Goal: Transaction & Acquisition: Obtain resource

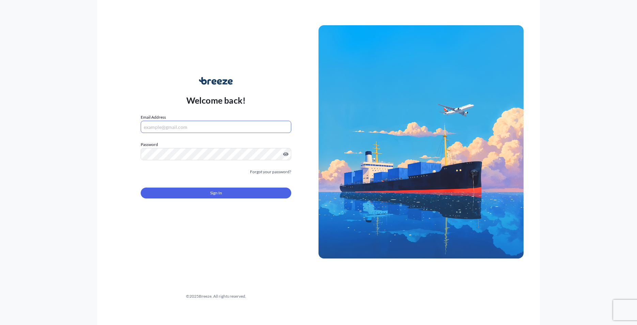
click at [158, 122] on input "Email Address" at bounding box center [216, 127] width 151 height 12
type input "[PERSON_NAME][EMAIL_ADDRESS][DOMAIN_NAME]"
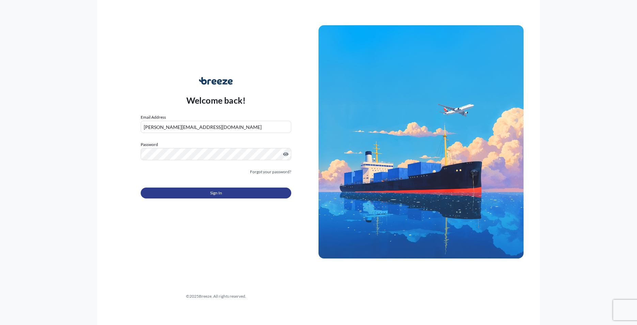
click at [222, 188] on button "Sign In" at bounding box center [216, 192] width 151 height 11
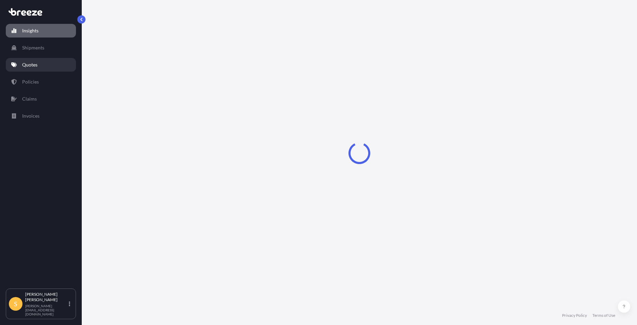
click at [34, 68] on link "Quotes" at bounding box center [41, 65] width 70 height 14
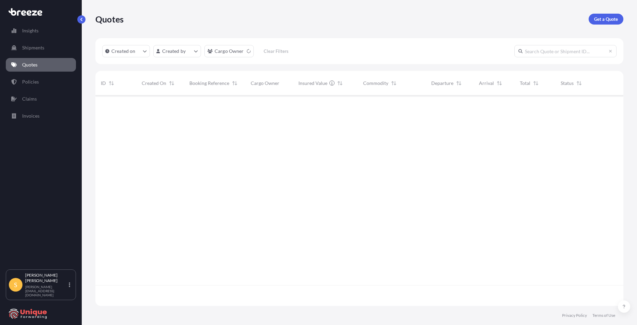
scroll to position [209, 523]
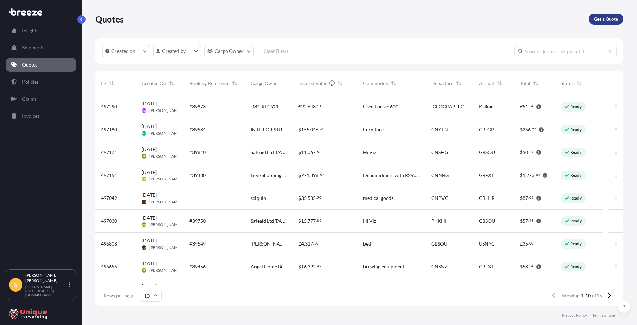
click at [613, 21] on p "Get a Quote" at bounding box center [606, 19] width 24 height 7
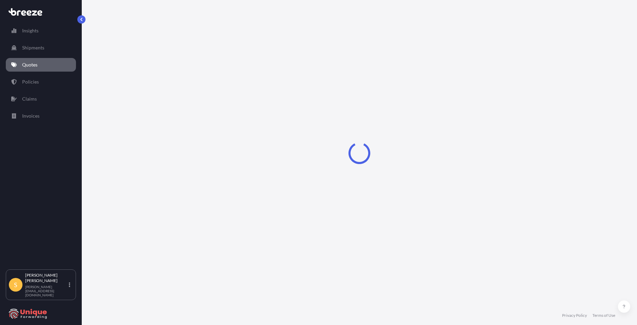
select select "Road"
select select "Sea"
select select "1"
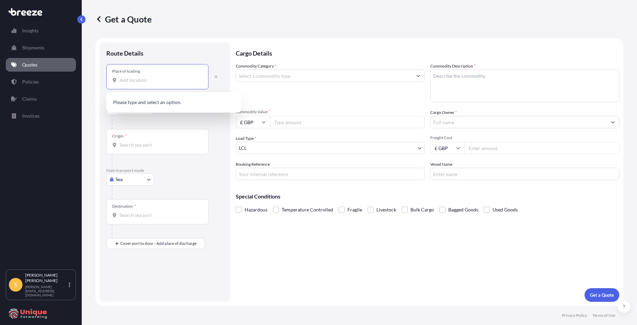
click at [146, 77] on input "Place of loading" at bounding box center [160, 80] width 80 height 7
click at [152, 87] on div "Place of loading" at bounding box center [157, 76] width 102 height 25
click at [152, 84] on input "Place of loading" at bounding box center [160, 80] width 80 height 7
click at [152, 79] on input "Place of loading" at bounding box center [160, 80] width 80 height 7
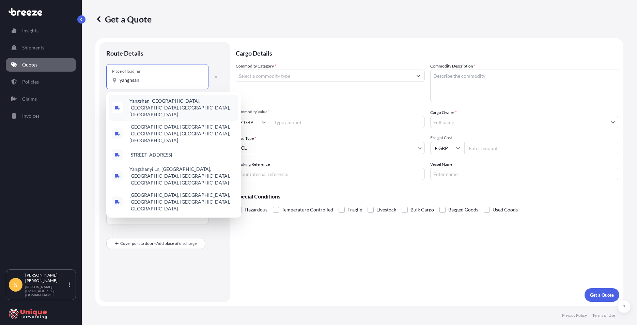
click at [155, 105] on span "Yangshan [GEOGRAPHIC_DATA], [GEOGRAPHIC_DATA], [GEOGRAPHIC_DATA], [GEOGRAPHIC_D…" at bounding box center [183, 107] width 106 height 20
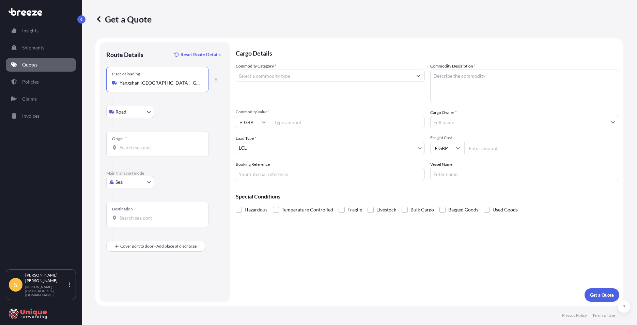
type input "Yangshan [GEOGRAPHIC_DATA], [GEOGRAPHIC_DATA], [GEOGRAPHIC_DATA], [GEOGRAPHIC_D…"
drag, startPoint x: 119, startPoint y: 82, endPoint x: 228, endPoint y: 85, distance: 109.8
click at [228, 85] on div "Route Details Reset Route Details Place of loading [GEOGRAPHIC_DATA] Rail Origi…" at bounding box center [165, 171] width 131 height 259
click at [220, 80] on button "button" at bounding box center [216, 79] width 15 height 11
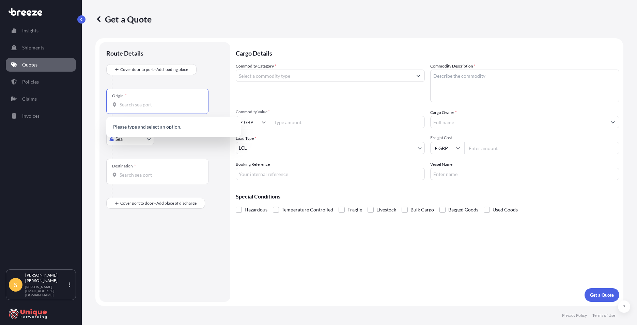
click at [161, 105] on input "Origin *" at bounding box center [160, 104] width 80 height 7
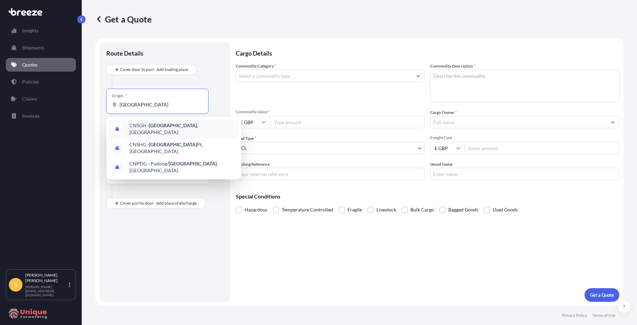
click at [162, 122] on div "CNSGH - [GEOGRAPHIC_DATA] , [GEOGRAPHIC_DATA]" at bounding box center [174, 128] width 130 height 19
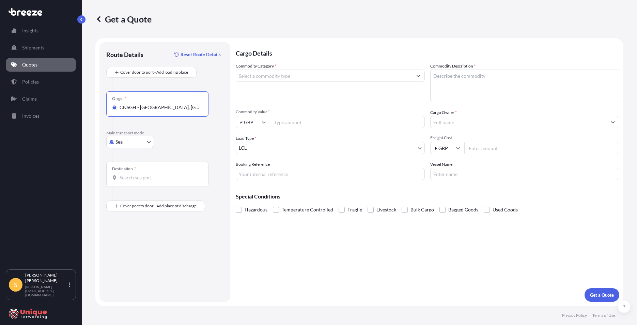
type input "CNSGH - [GEOGRAPHIC_DATA], [GEOGRAPHIC_DATA]"
click at [140, 174] on div "Destination *" at bounding box center [157, 174] width 102 height 25
click at [140, 174] on input "Destination *" at bounding box center [160, 177] width 80 height 7
type input "l"
click at [154, 170] on div "Destination * port of long" at bounding box center [157, 174] width 102 height 25
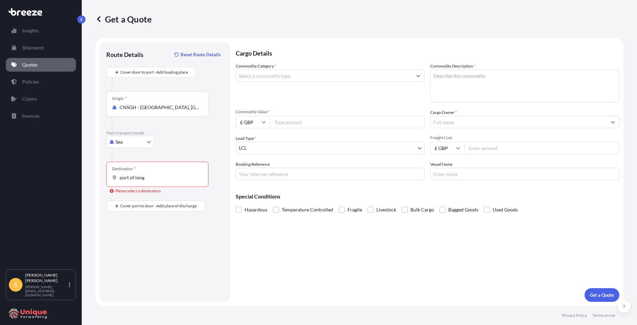
click at [154, 174] on input "port of long" at bounding box center [160, 177] width 80 height 7
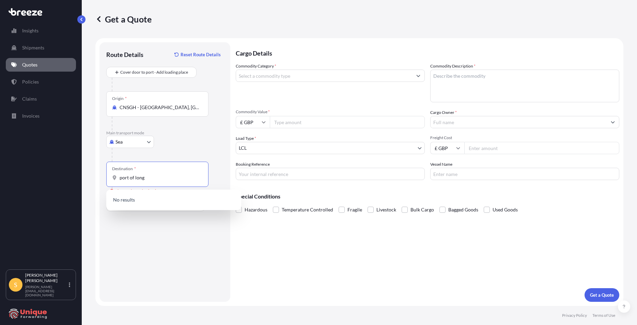
click at [157, 177] on input "port of long" at bounding box center [160, 177] width 80 height 7
type input "p"
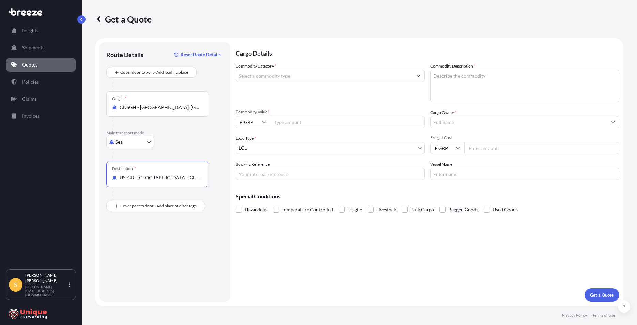
type input "USLGB - [GEOGRAPHIC_DATA], [GEOGRAPHIC_DATA]"
click at [142, 239] on input "Place of Discharge" at bounding box center [160, 242] width 80 height 7
click at [157, 237] on div "Place of Discharge" at bounding box center [157, 238] width 102 height 25
click at [157, 239] on input "Place of Discharge" at bounding box center [160, 242] width 80 height 7
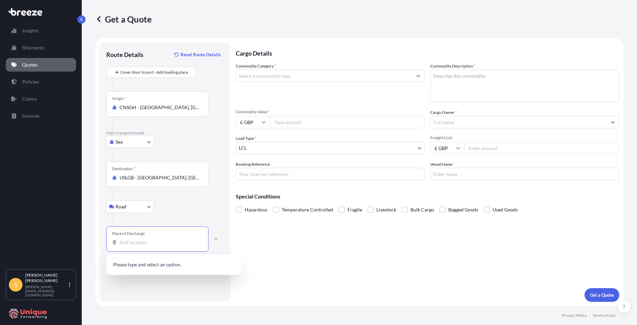
paste input "[STREET_ADDRESS][US_STATE]"
click at [154, 266] on span "[STREET_ADDRESS][US_STATE]" at bounding box center [163, 265] width 66 height 7
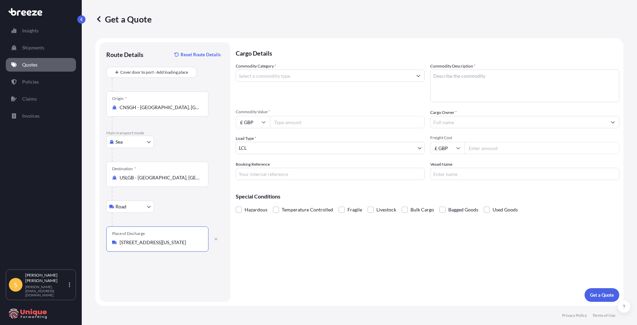
type input "[STREET_ADDRESS][US_STATE]"
click at [323, 80] on input "Commodity Category *" at bounding box center [324, 76] width 176 height 12
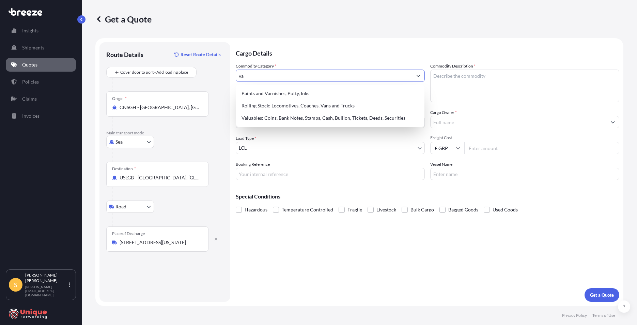
type input "v"
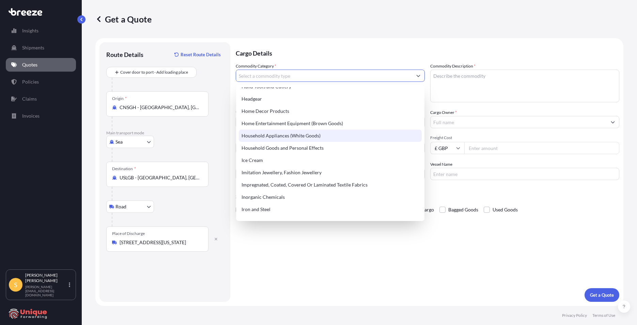
scroll to position [564, 0]
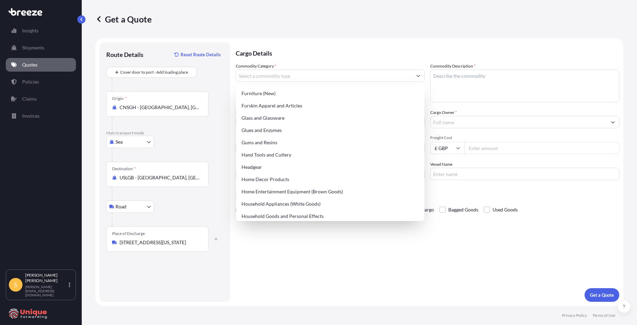
click at [469, 282] on div "Cargo Details Commodity Category * Commodity Description * Commodity Value * £ …" at bounding box center [428, 171] width 384 height 259
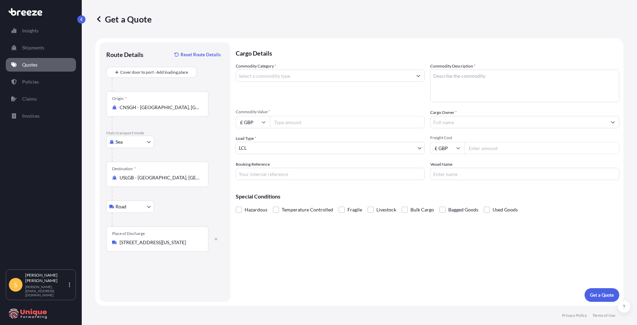
click at [312, 71] on input "Commodity Category *" at bounding box center [324, 76] width 176 height 12
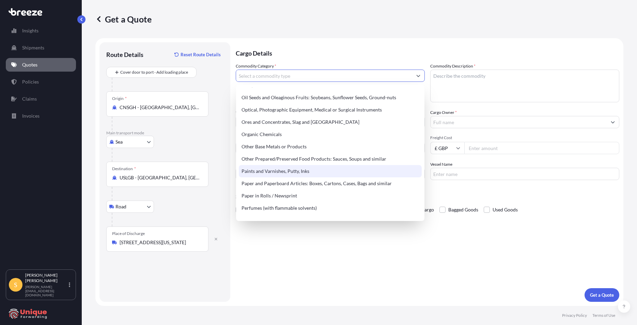
scroll to position [1042, 0]
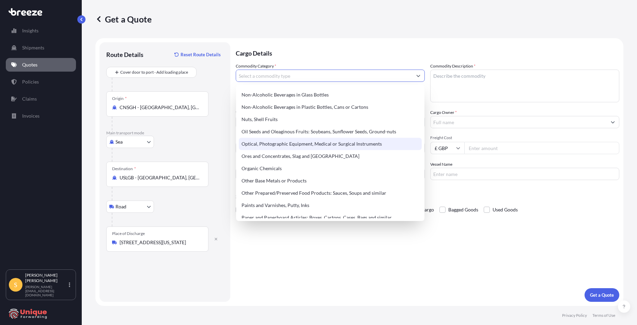
click at [527, 73] on textarea "Commodity Description *" at bounding box center [524, 86] width 189 height 33
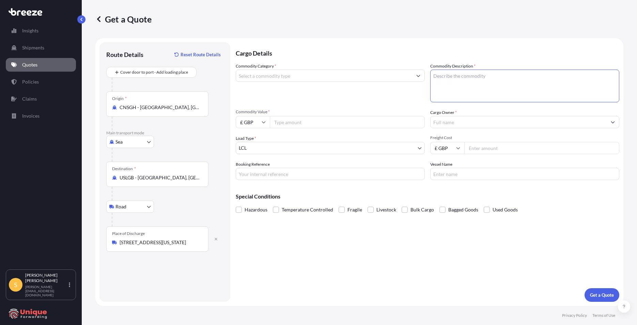
click at [355, 74] on input "Commodity Category *" at bounding box center [324, 76] width 176 height 12
drag, startPoint x: 304, startPoint y: 75, endPoint x: 299, endPoint y: 76, distance: 5.5
click at [304, 75] on input "Commodity Category *" at bounding box center [324, 76] width 176 height 12
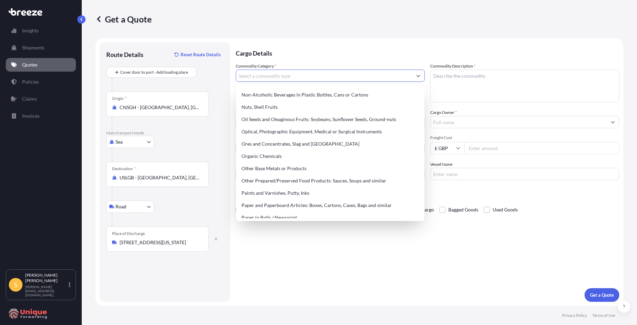
scroll to position [988, 0]
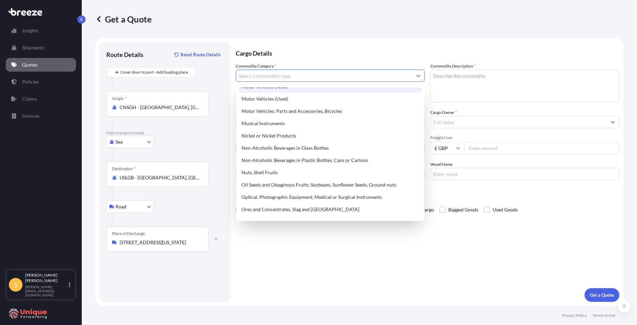
click at [285, 73] on input "Commodity Category *" at bounding box center [324, 76] width 176 height 12
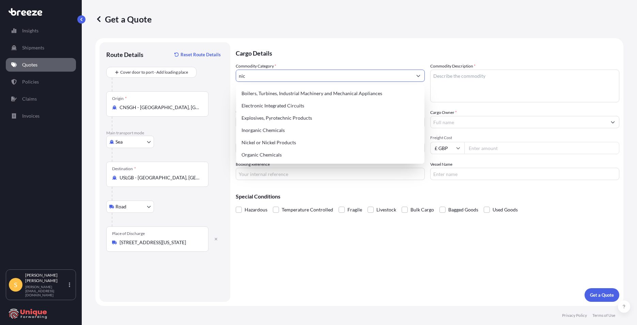
scroll to position [0, 0]
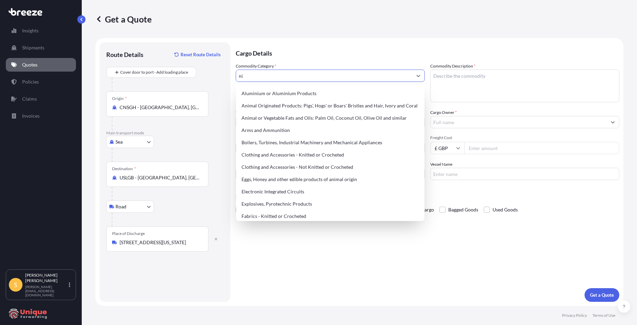
type input "n"
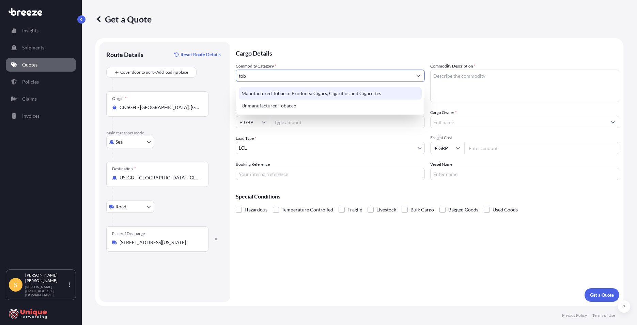
click at [329, 89] on div "Manufactured Tobacco Products: Cigars, Cigarillos and Cigarettes" at bounding box center [330, 93] width 183 height 12
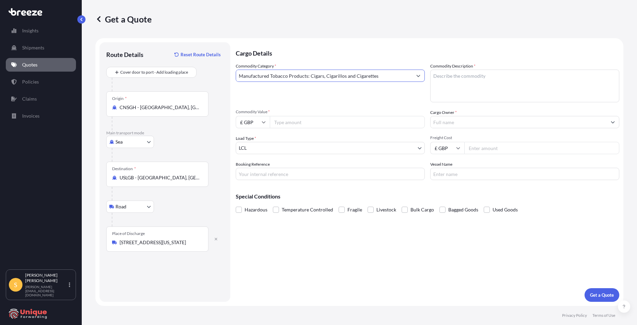
type input "Manufactured Tobacco Products: Cigars, Cigarillos and Cigarettes"
click at [488, 86] on textarea "Commodity Description *" at bounding box center [524, 86] width 189 height 33
type textarea "Vape liquid"
click at [296, 132] on div "Commodity Category * Manufactured Tobacco Products: Cigars, Cigarillos and Ciga…" at bounding box center [428, 121] width 384 height 117
click at [301, 122] on input "Commodity Value *" at bounding box center [347, 122] width 155 height 12
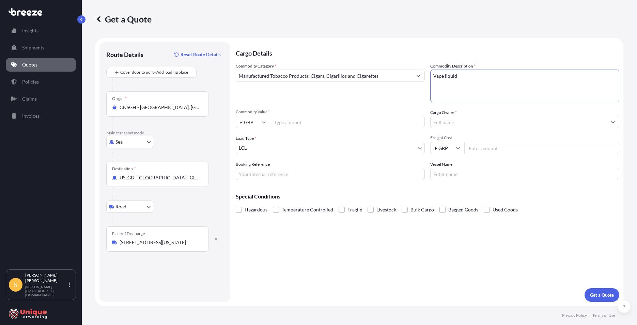
drag, startPoint x: 466, startPoint y: 72, endPoint x: 385, endPoint y: 50, distance: 84.3
click at [421, 67] on div "Commodity Category * Manufactured Tobacco Products: Cigars, Cigarillos and Ciga…" at bounding box center [428, 121] width 384 height 117
click at [334, 125] on input "Commodity Value *" at bounding box center [347, 122] width 155 height 12
click at [284, 123] on input "Commodity Value *" at bounding box center [347, 122] width 155 height 12
type input "49408"
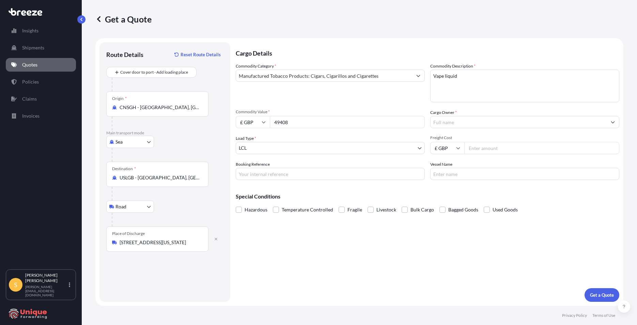
click at [462, 120] on input "Cargo Owner *" at bounding box center [519, 122] width 176 height 12
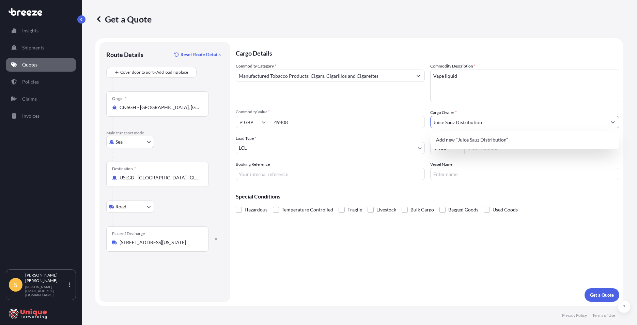
type input "Juice Sauz Distribution"
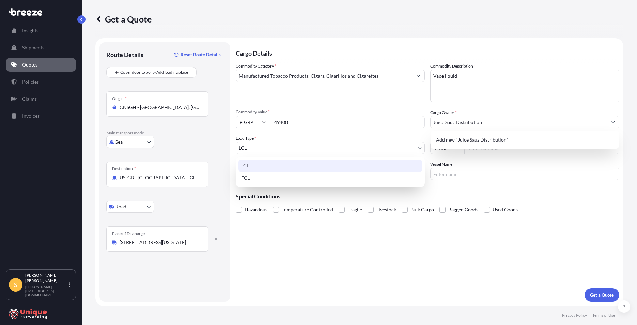
click at [318, 144] on body "1 option available. 0 options available. 1 option available. 0 options availabl…" at bounding box center [318, 162] width 637 height 325
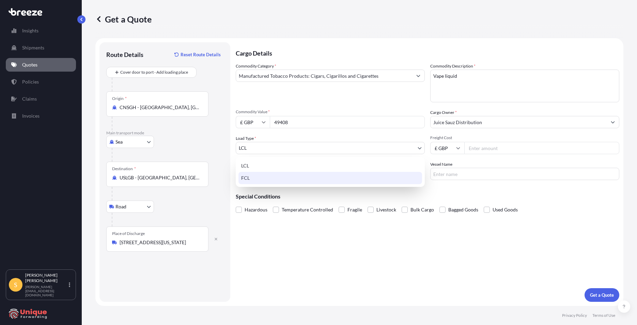
click at [262, 177] on div "FCL" at bounding box center [331, 178] width 184 height 12
select select "2"
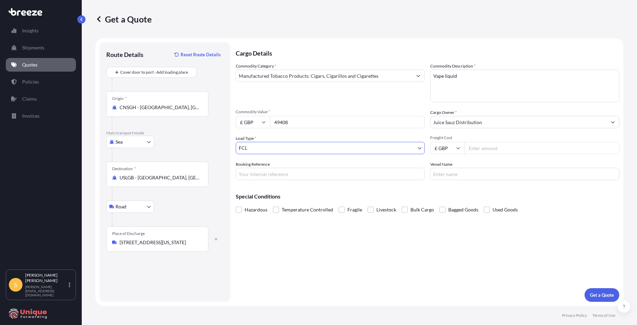
click at [496, 147] on input "Freight Cost" at bounding box center [542, 148] width 155 height 12
type input "5000"
click at [604, 294] on p "Get a Quote" at bounding box center [602, 294] width 24 height 7
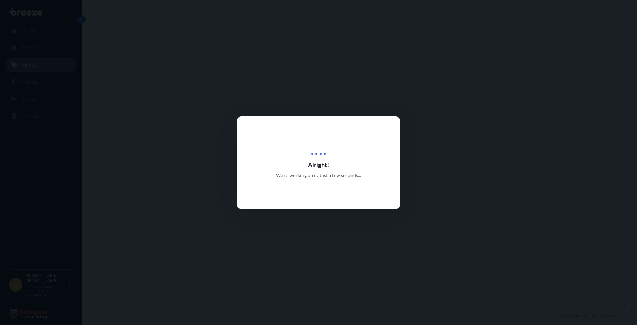
select select "Sea"
select select "Road"
select select "2"
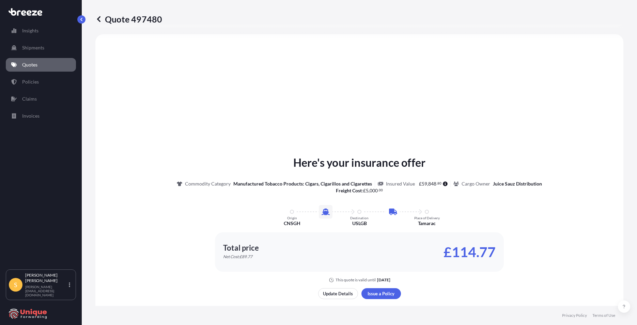
scroll to position [267, 0]
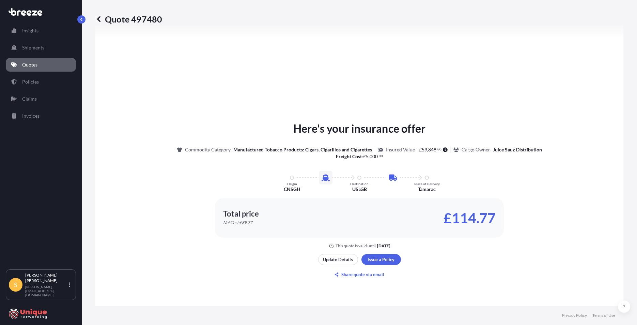
select select "1"
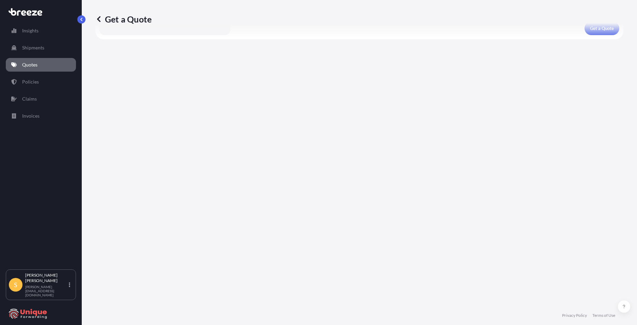
scroll to position [268, 0]
type textarea "Vape liquid"
type input "49408"
select select "2"
type input "5000"
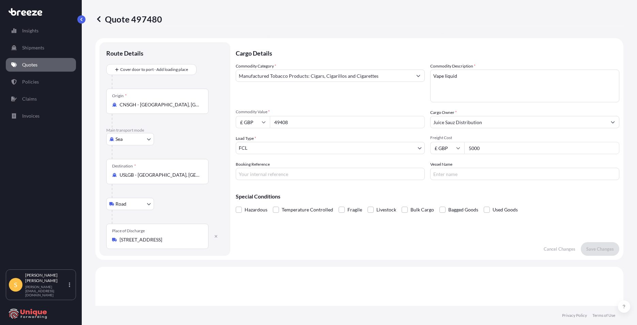
click at [260, 119] on input "£ GBP" at bounding box center [253, 122] width 34 height 12
click at [250, 170] on div "$ USD" at bounding box center [253, 169] width 29 height 13
type input "$ USD"
click at [602, 245] on p "Save Changes" at bounding box center [601, 248] width 28 height 7
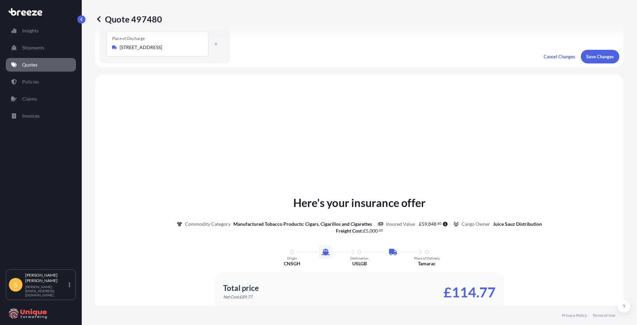
scroll to position [232, 0]
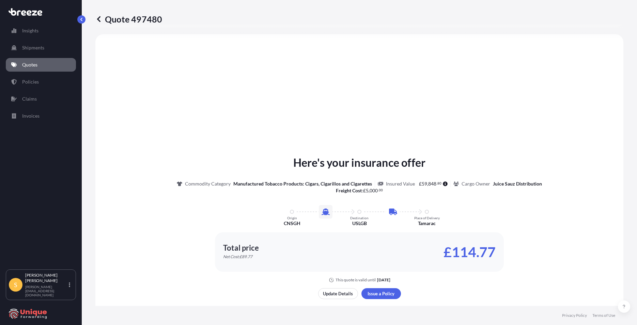
select select "Sea"
select select "Road"
select select "2"
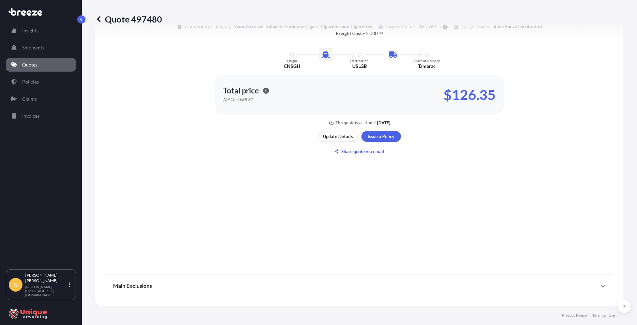
scroll to position [390, 0]
drag, startPoint x: 583, startPoint y: 229, endPoint x: 575, endPoint y: 230, distance: 8.2
click at [583, 229] on div "Here's your insurance offer Commodity Category Manufactured Tobacco Products: C…" at bounding box center [359, 76] width 509 height 381
click at [607, 233] on div "Here's your insurance offer Commodity Category Manufactured Tobacco Products: C…" at bounding box center [359, 76] width 509 height 381
click at [601, 224] on div "Here's your insurance offer Commodity Category Manufactured Tobacco Products: C…" at bounding box center [359, 76] width 509 height 381
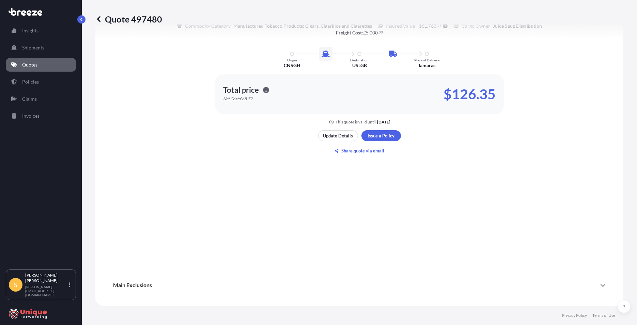
click at [562, 212] on div "Here's your insurance offer Commodity Category Manufactured Tobacco Products: C…" at bounding box center [359, 76] width 509 height 381
click at [591, 207] on div "Here's your insurance offer Commodity Category Manufactured Tobacco Products: C…" at bounding box center [359, 76] width 509 height 381
click at [581, 230] on div "Here's your insurance offer Commodity Category Manufactured Tobacco Products: C…" at bounding box center [359, 76] width 509 height 381
